Goal: Information Seeking & Learning: Find specific fact

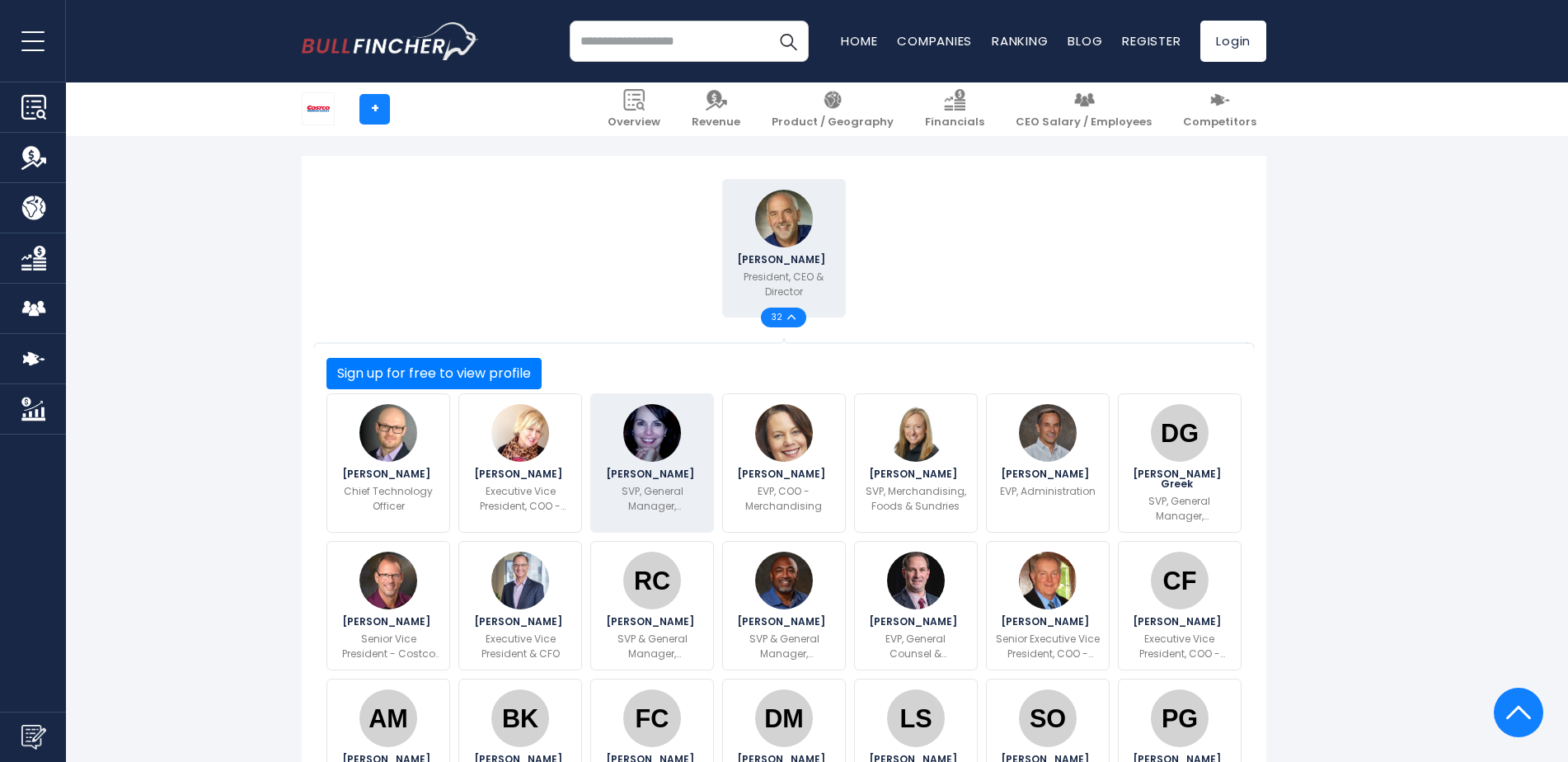
scroll to position [495, 0]
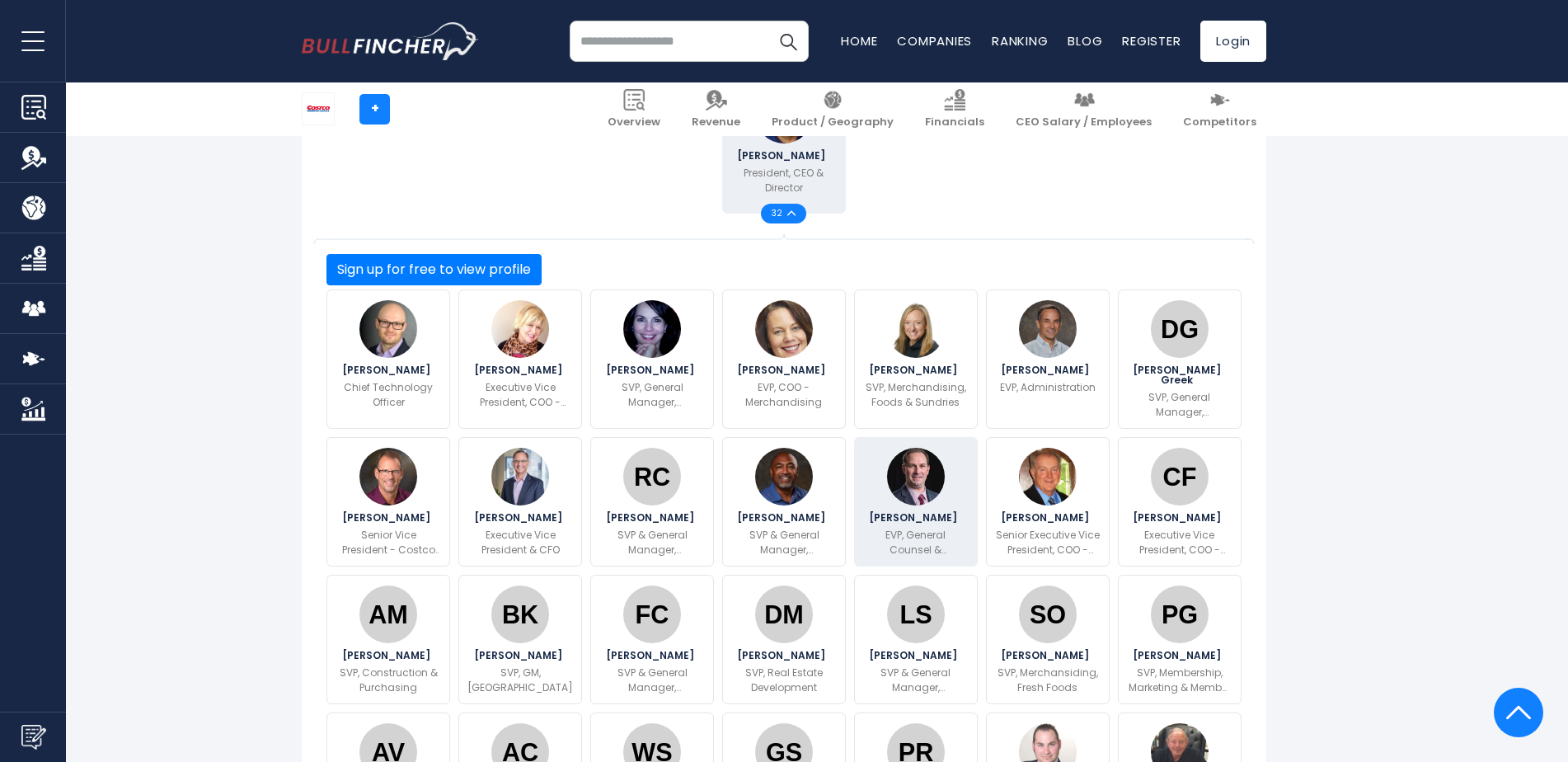
click at [914, 448] on img at bounding box center [916, 477] width 58 height 58
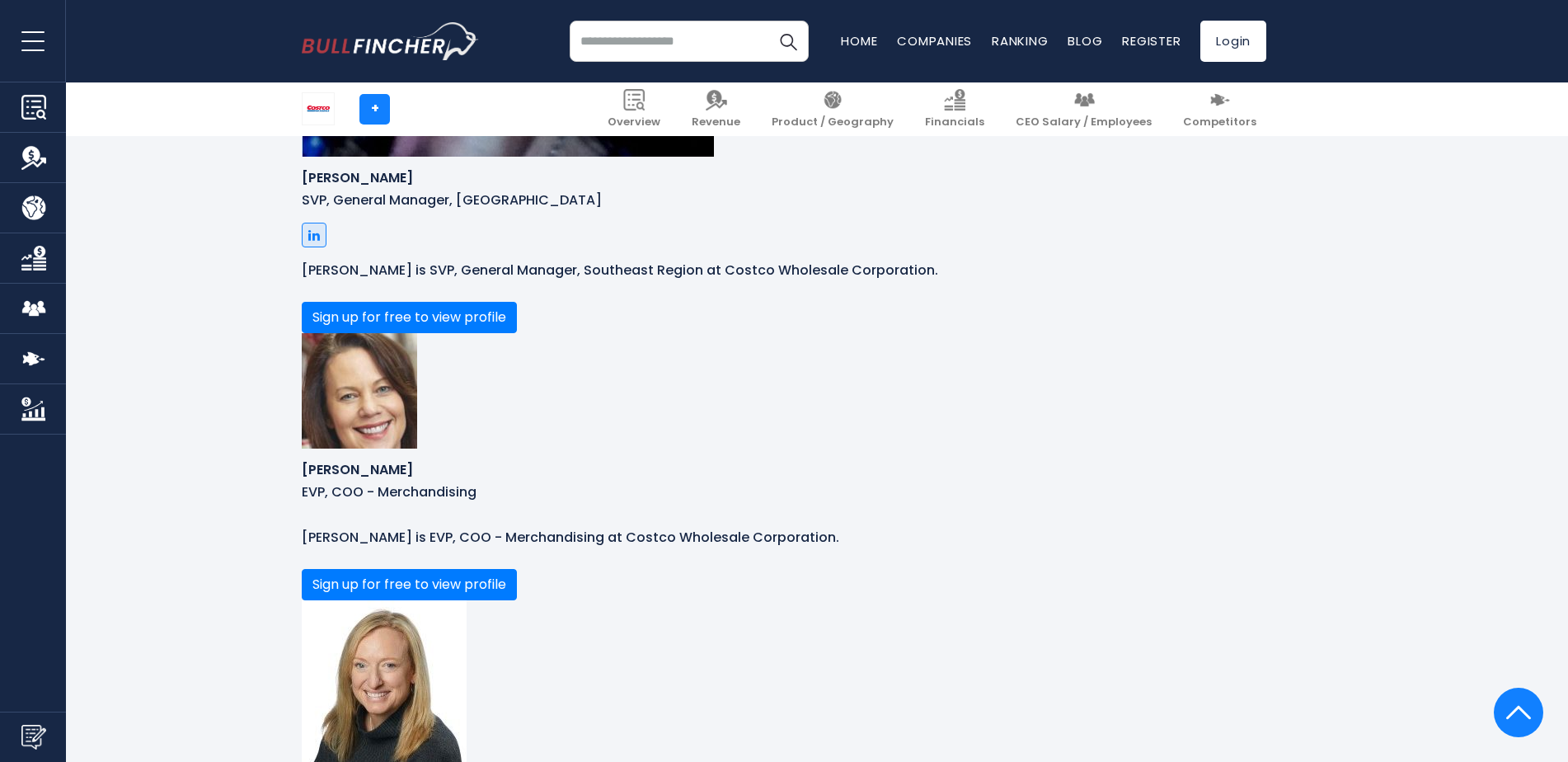
scroll to position [3355, 0]
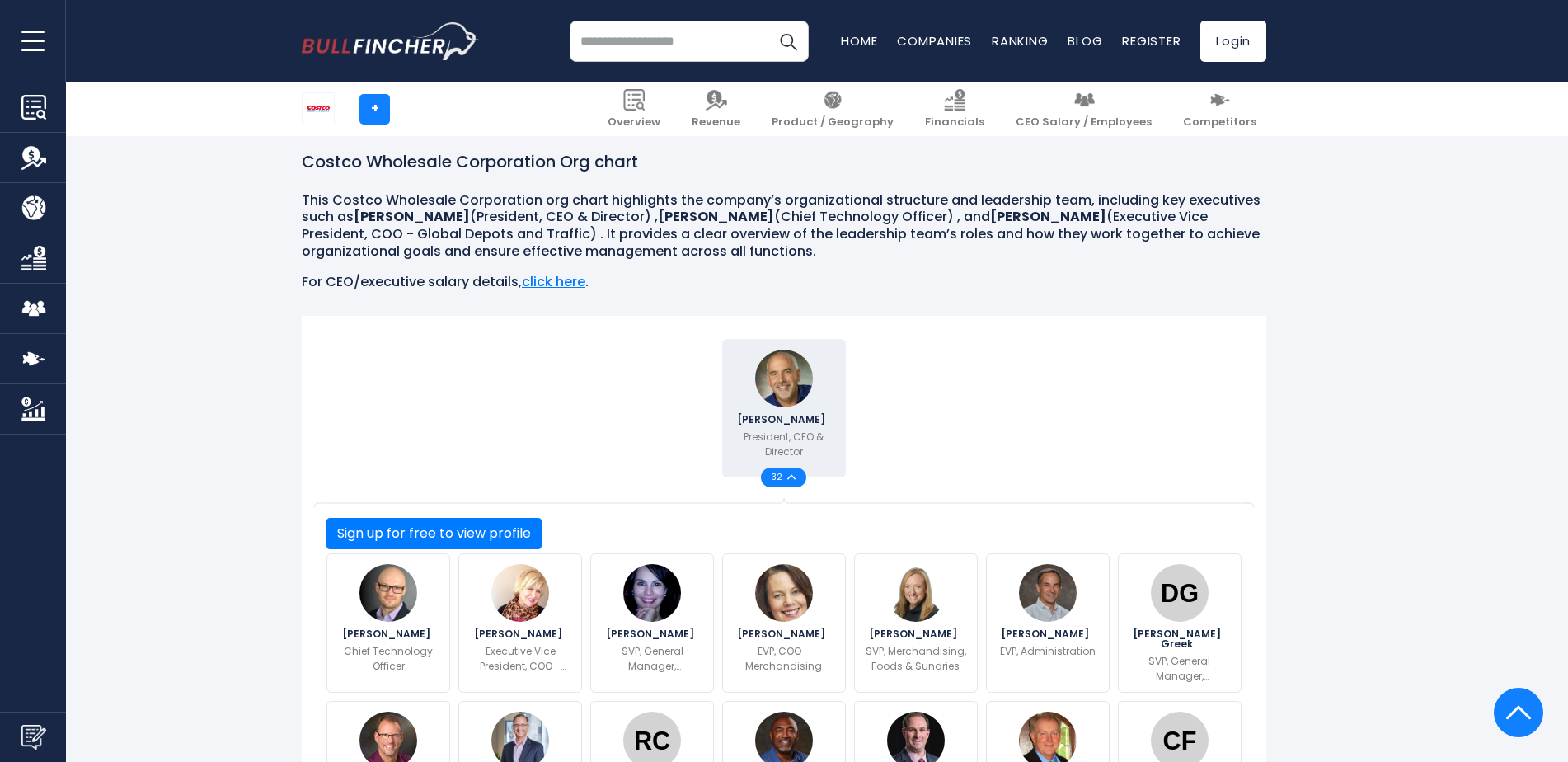
scroll to position [223, 0]
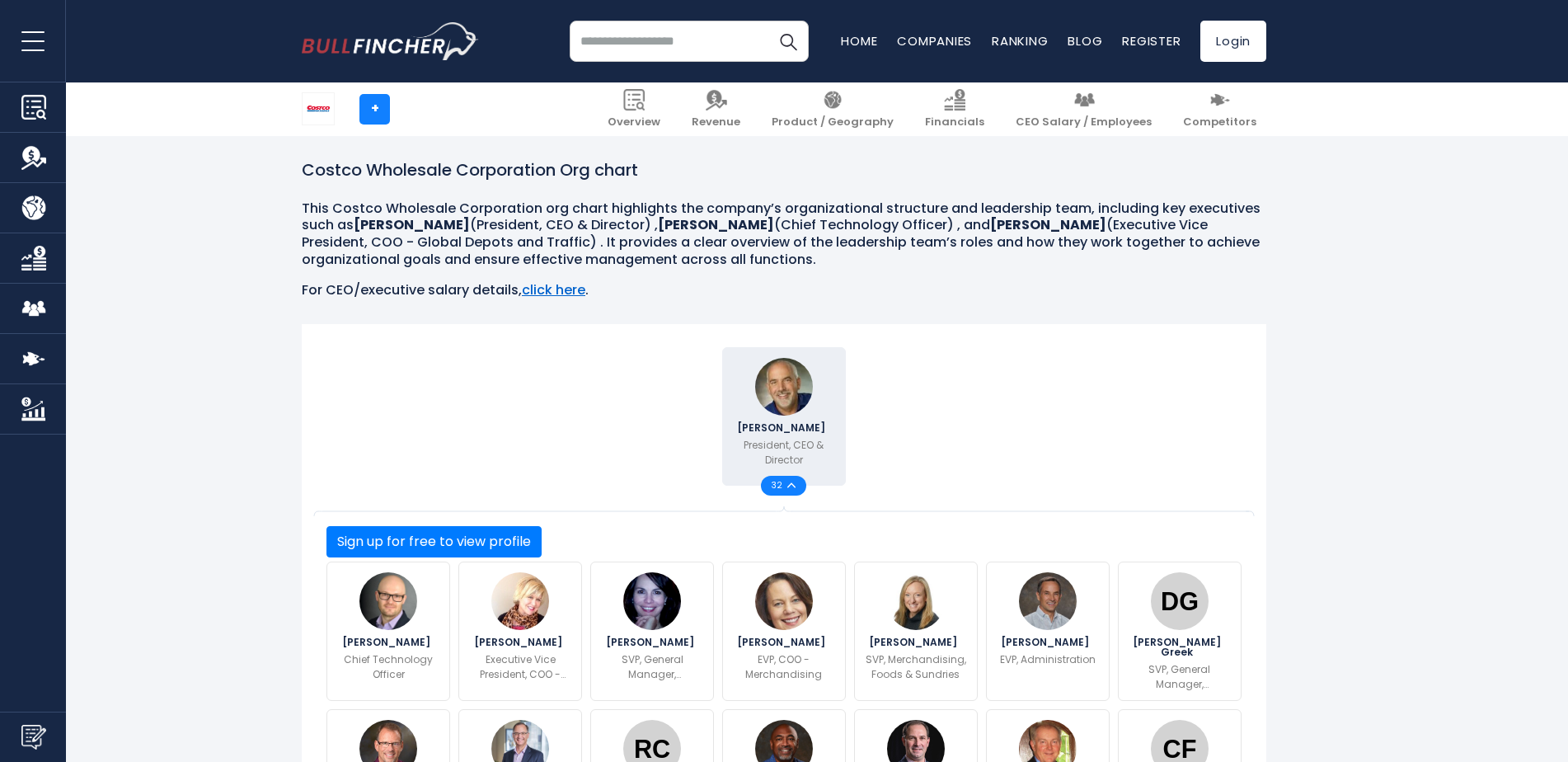
click at [561, 293] on link "click here" at bounding box center [553, 289] width 63 height 19
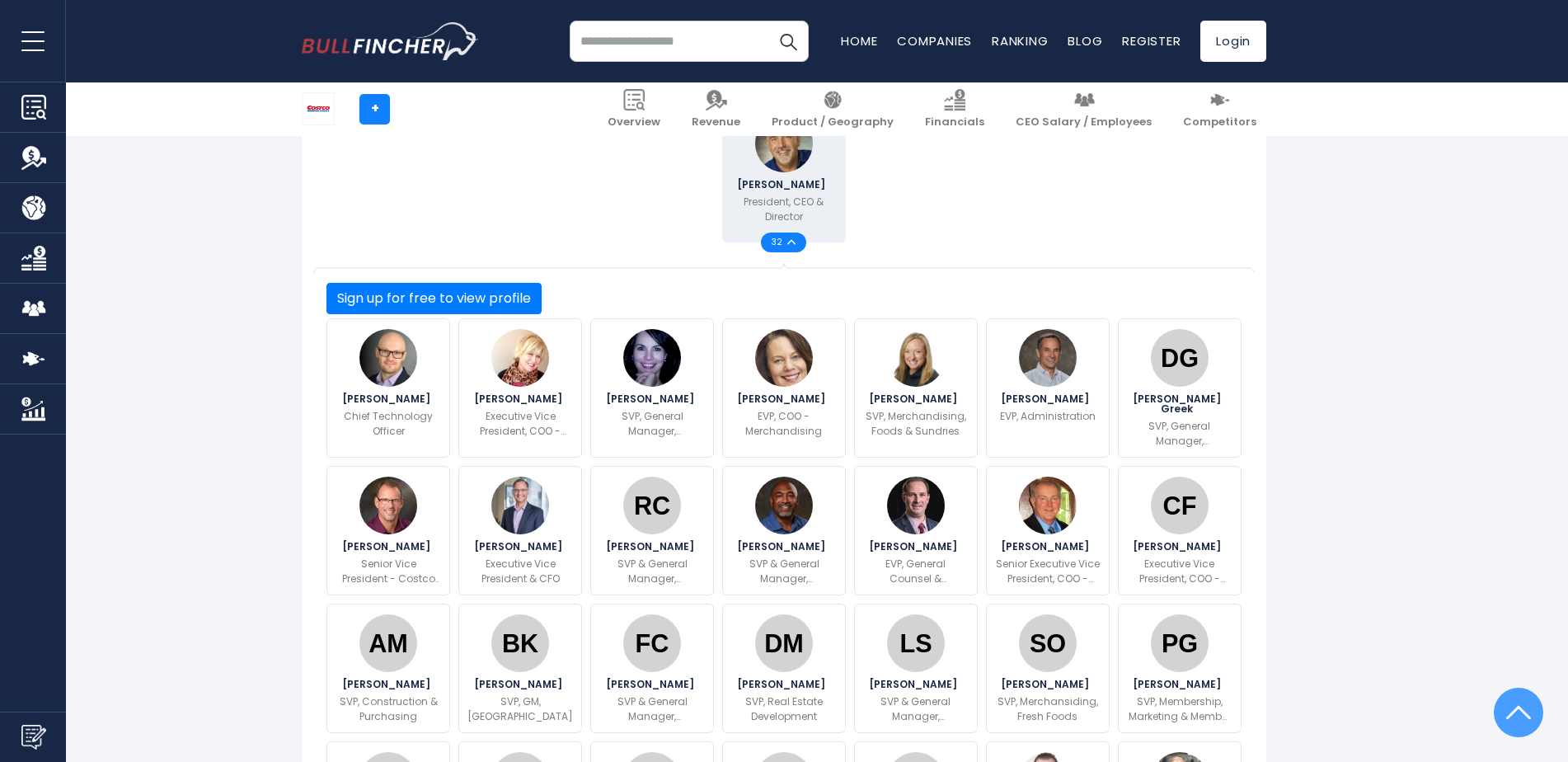
scroll to position [495, 0]
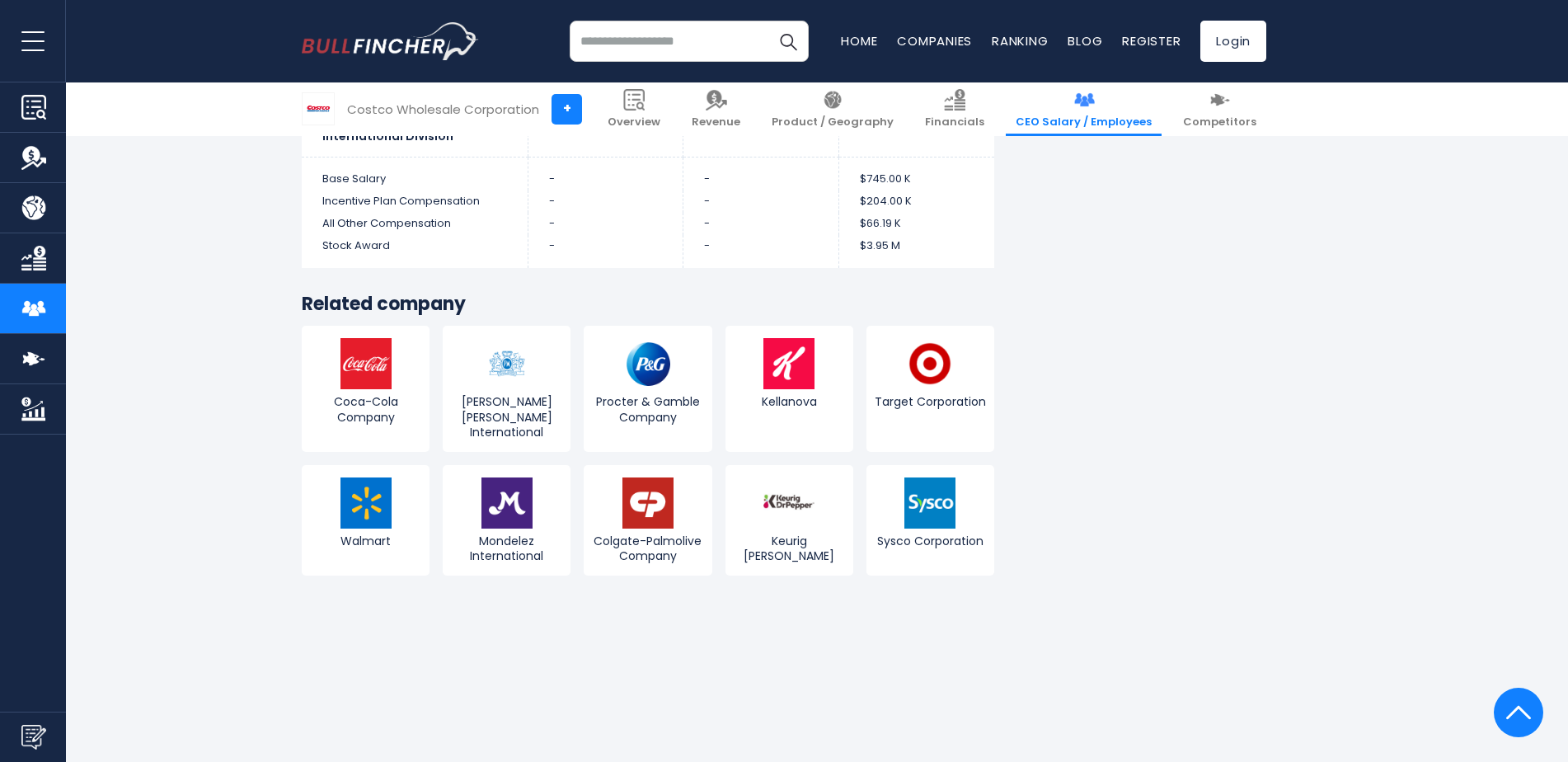
scroll to position [6430, 0]
